Goal: Transaction & Acquisition: Purchase product/service

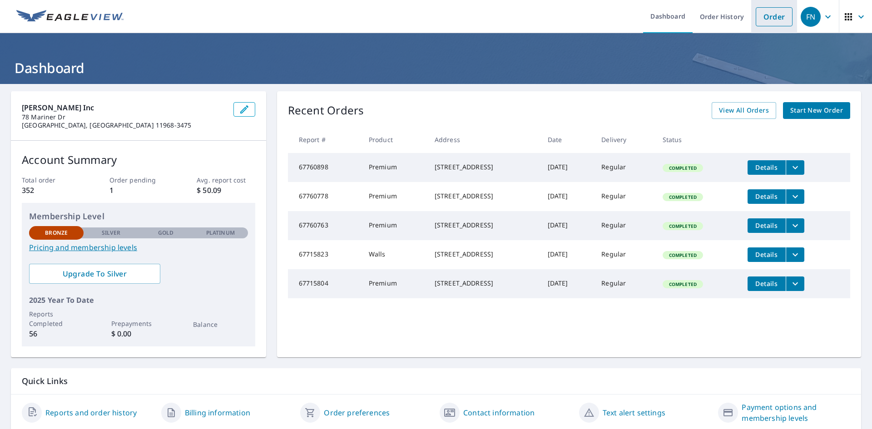
click at [766, 10] on link "Order" at bounding box center [773, 16] width 37 height 19
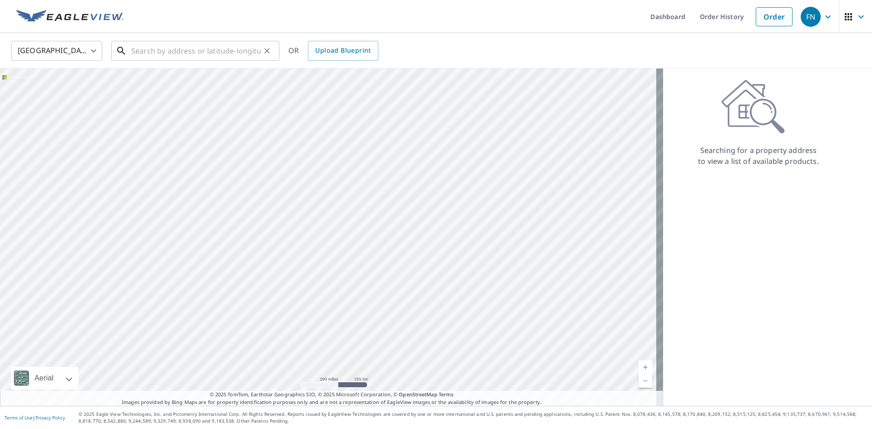
click at [134, 50] on input "text" at bounding box center [195, 50] width 129 height 25
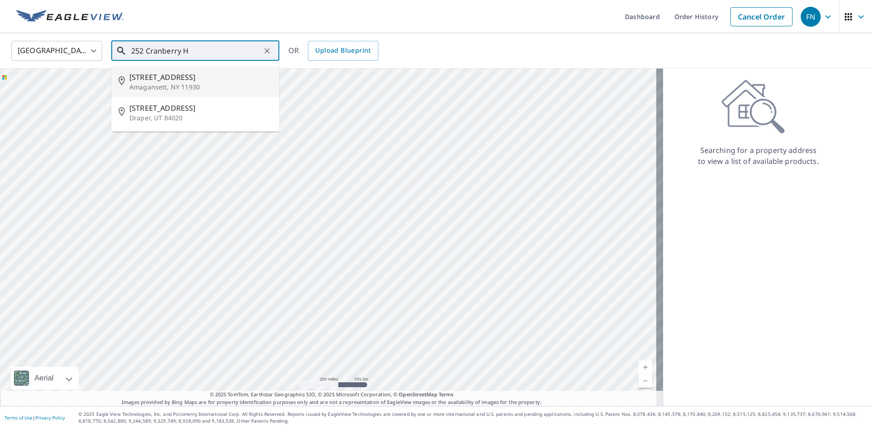
click at [180, 81] on span "[STREET_ADDRESS]" at bounding box center [200, 77] width 143 height 11
type input "[STREET_ADDRESS]"
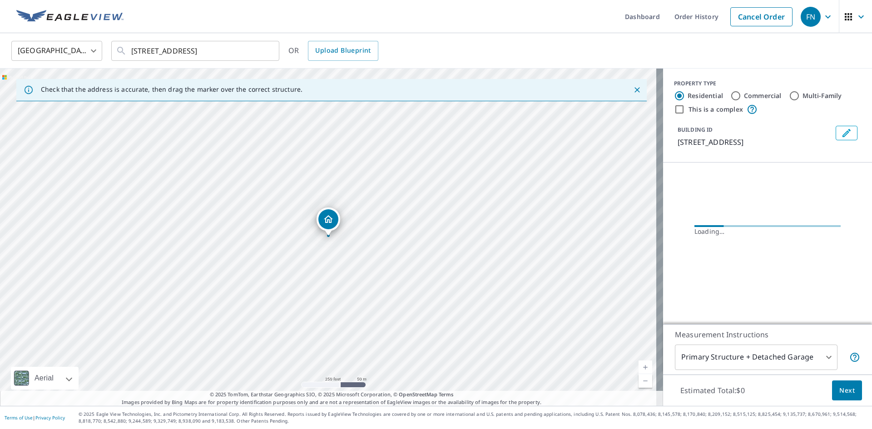
click at [639, 364] on link "Current Level 17, Zoom In" at bounding box center [645, 367] width 14 height 14
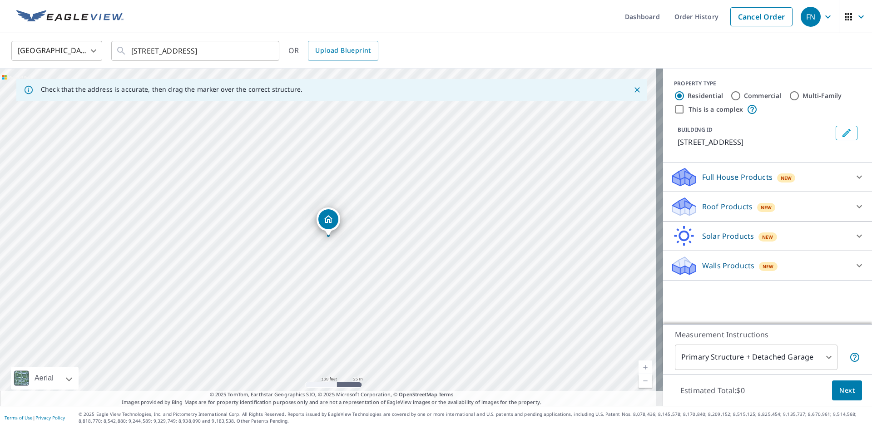
click at [639, 364] on link "Current Level 18, Zoom In" at bounding box center [645, 367] width 14 height 14
click at [639, 365] on link "Current Level 19, Zoom In" at bounding box center [645, 367] width 14 height 14
click at [856, 212] on icon at bounding box center [858, 206] width 11 height 11
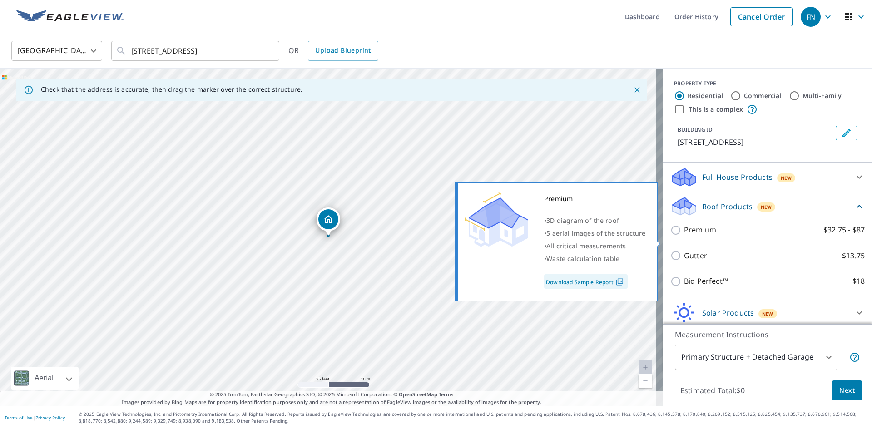
drag, startPoint x: 668, startPoint y: 238, endPoint x: 690, endPoint y: 247, distance: 24.0
click at [670, 236] on input "Premium $32.75 - $87" at bounding box center [677, 230] width 14 height 11
checkbox input "true"
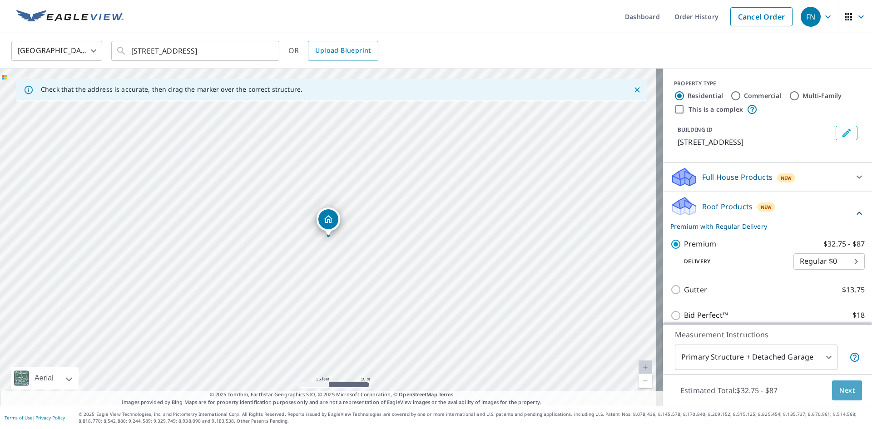
click at [839, 388] on span "Next" at bounding box center [846, 390] width 15 height 11
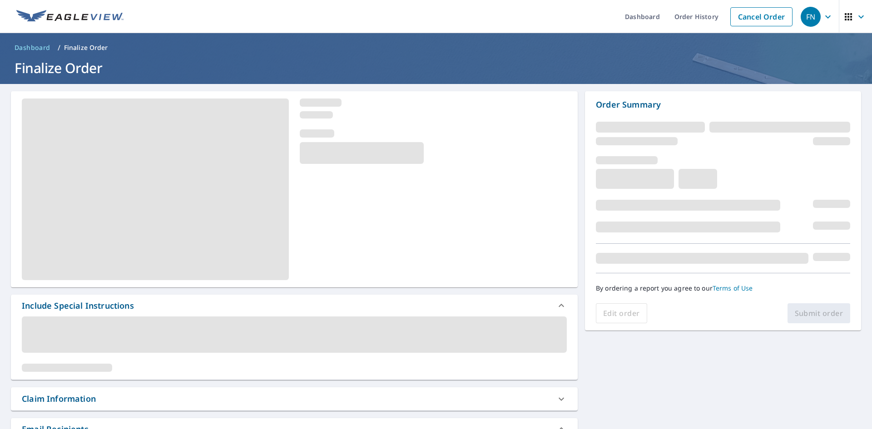
drag, startPoint x: 863, startPoint y: 181, endPoint x: 865, endPoint y: 278, distance: 97.2
click at [865, 278] on div "Dashboard Order History Cancel Order FN Dashboard / Finalize Order Finalize Ord…" at bounding box center [436, 214] width 872 height 429
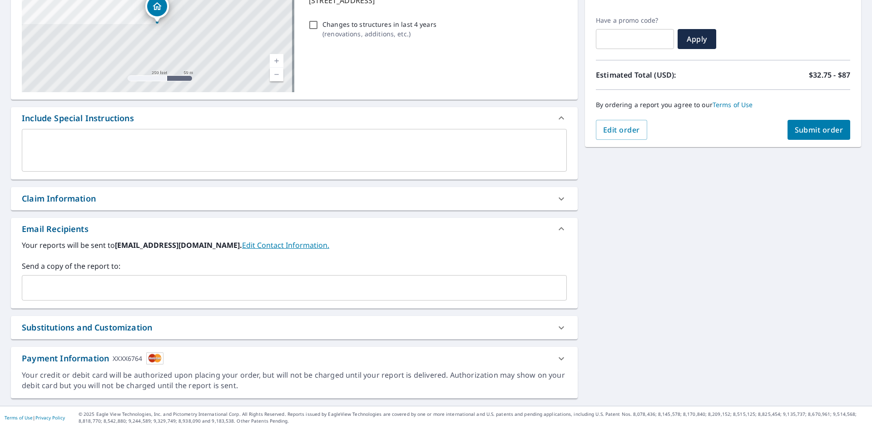
scroll to position [143, 0]
click at [802, 132] on span "Submit order" at bounding box center [818, 130] width 49 height 10
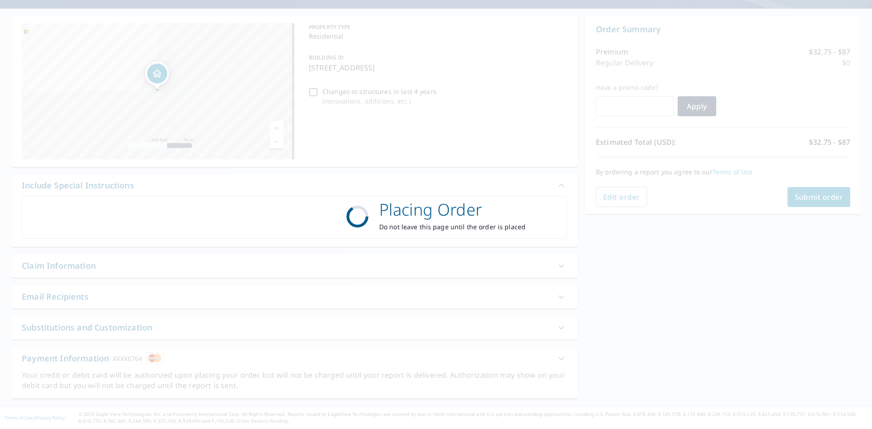
scroll to position [75, 0]
